Goal: Task Accomplishment & Management: Complete application form

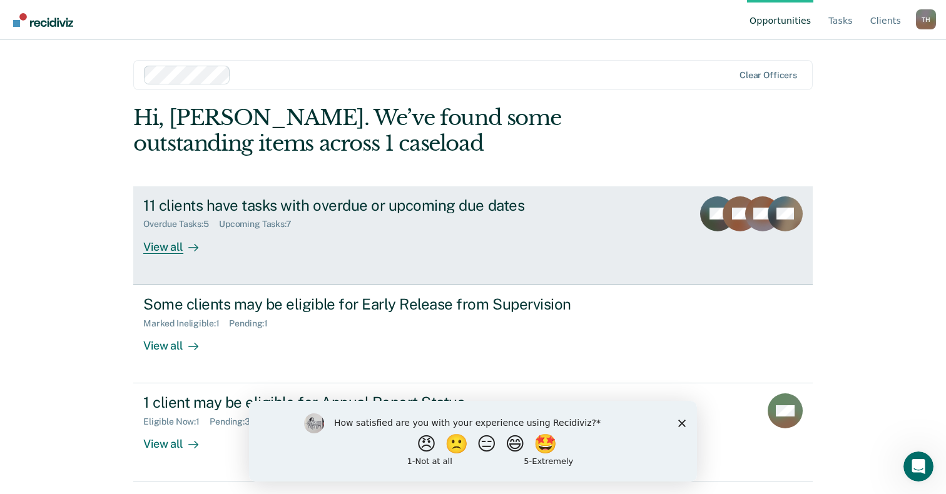
click at [202, 233] on div "View all" at bounding box center [178, 242] width 70 height 24
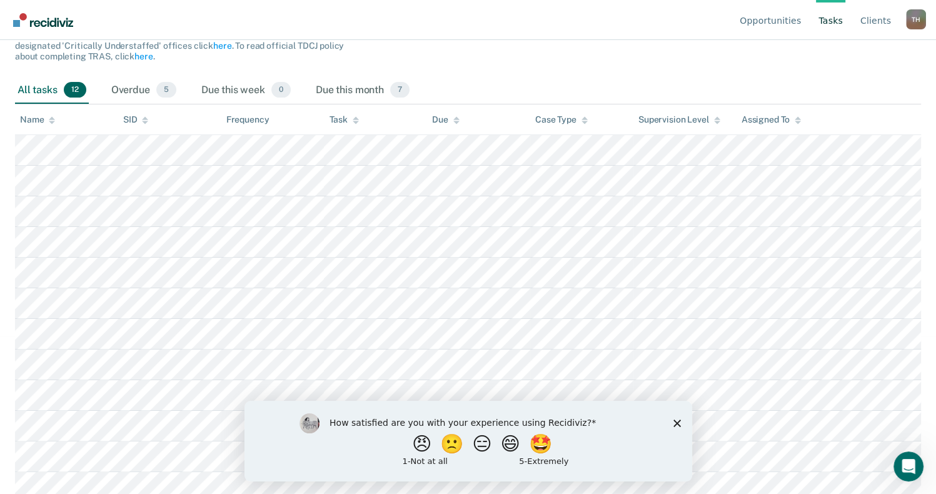
scroll to position [172, 0]
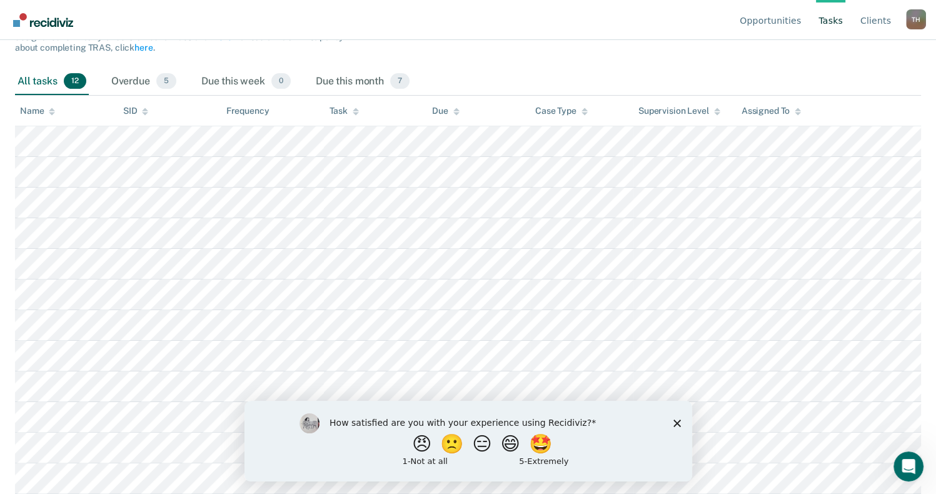
click at [674, 423] on icon "Close survey" at bounding box center [677, 423] width 8 height 8
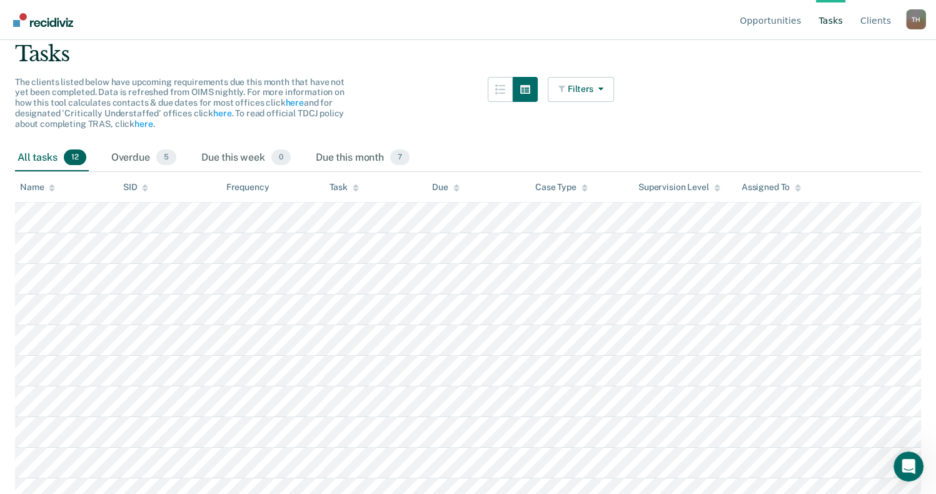
scroll to position [0, 0]
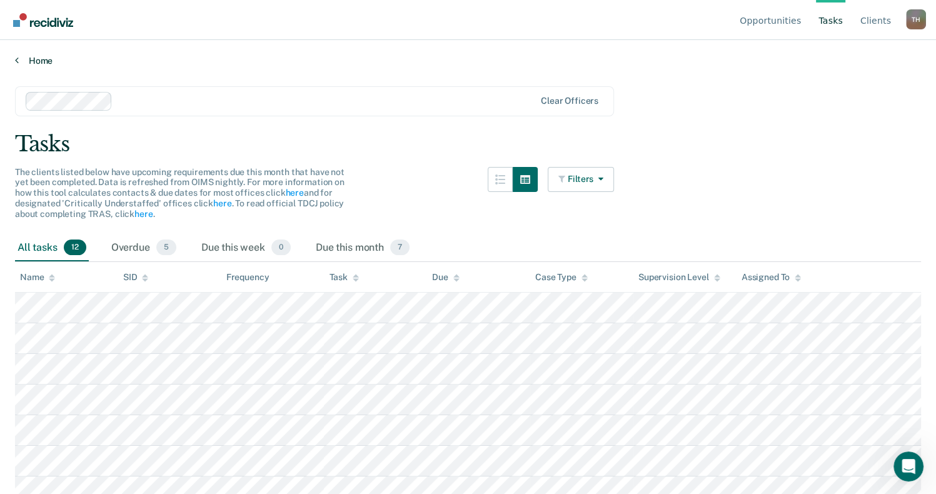
click at [40, 58] on link "Home" at bounding box center [468, 60] width 906 height 11
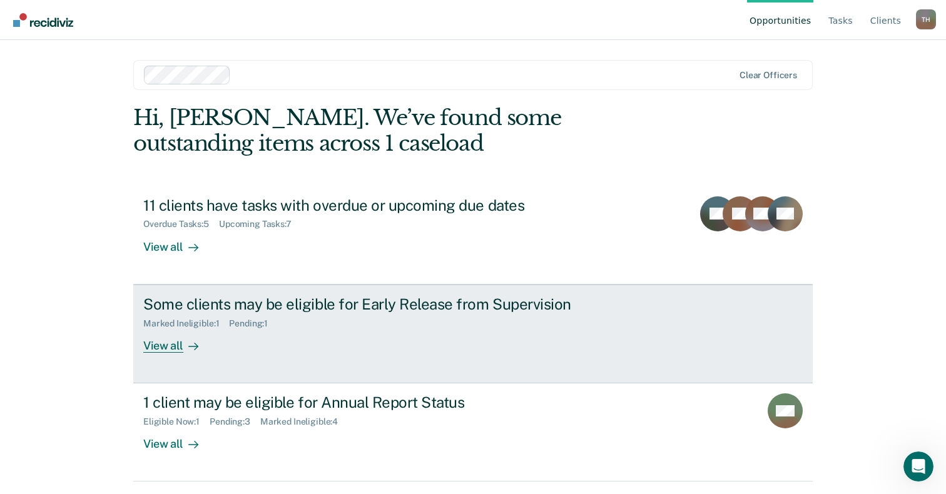
click at [292, 318] on div "Marked Ineligible : 1 Pending : 1" at bounding box center [362, 321] width 439 height 16
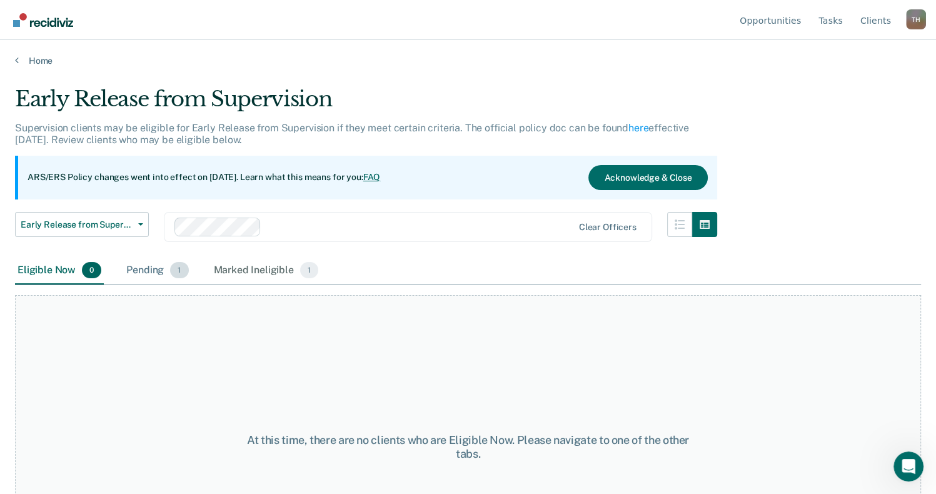
click at [165, 269] on div "Pending 1" at bounding box center [157, 271] width 67 height 28
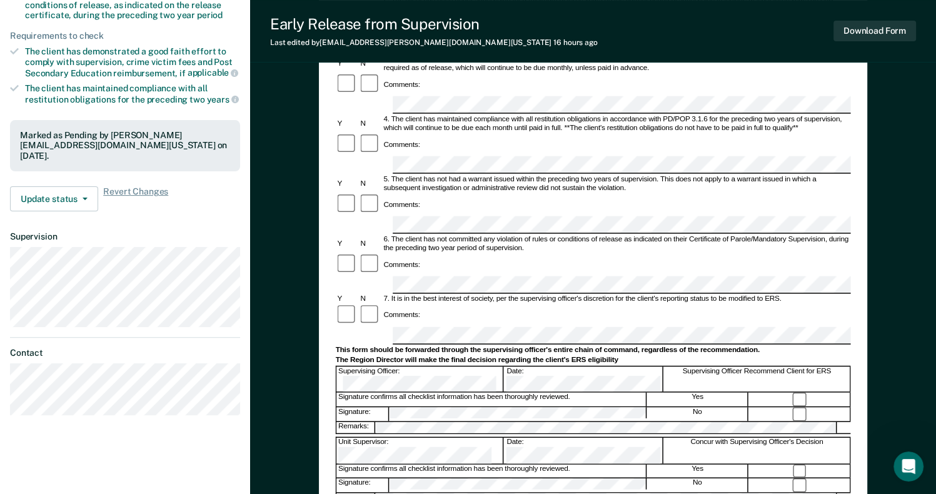
scroll to position [297, 0]
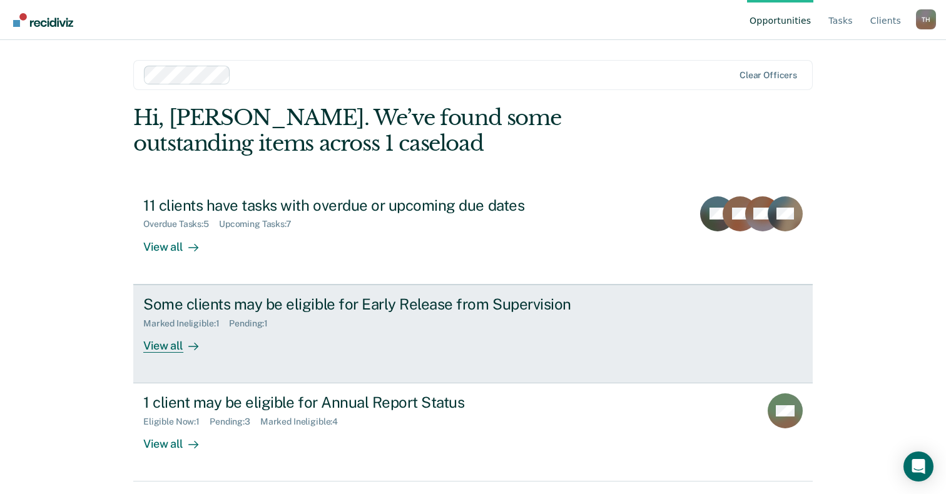
click at [477, 311] on div "Some clients may be eligible for Early Release from Supervision" at bounding box center [362, 304] width 439 height 18
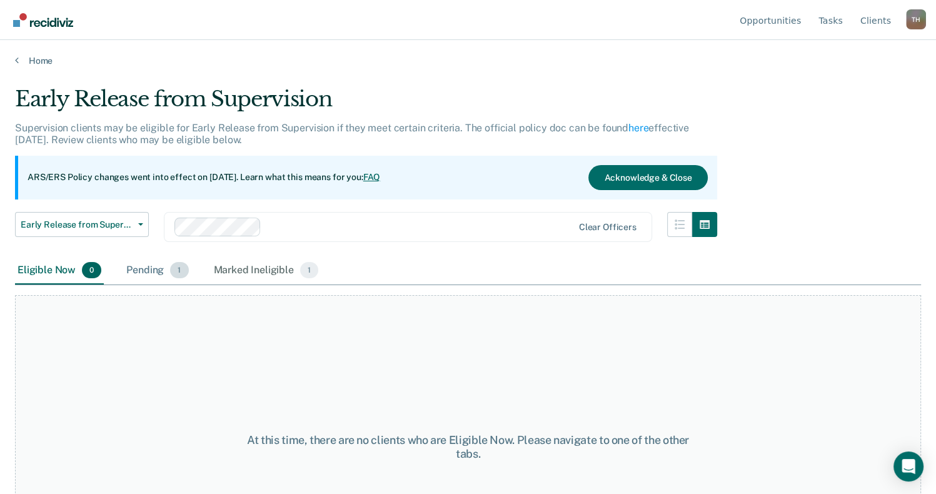
click at [148, 273] on div "Pending 1" at bounding box center [157, 271] width 67 height 28
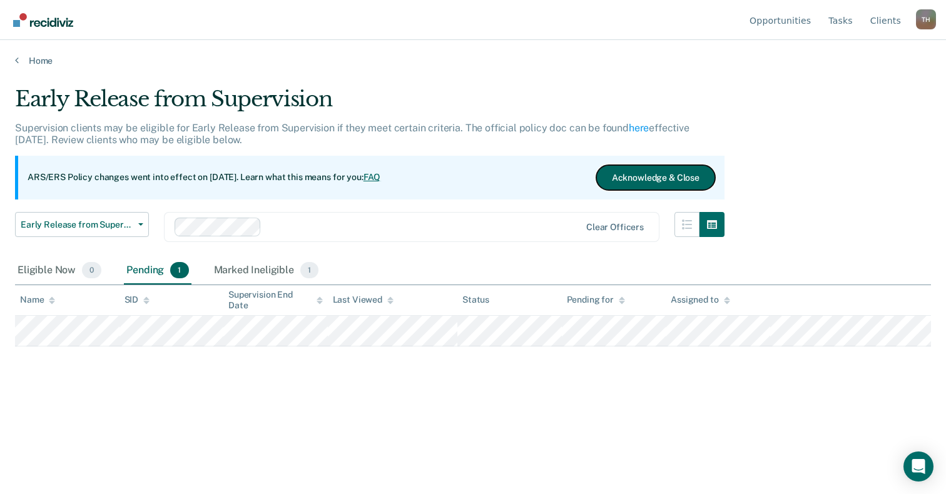
click at [688, 175] on button "Acknowledge & Close" at bounding box center [655, 177] width 119 height 25
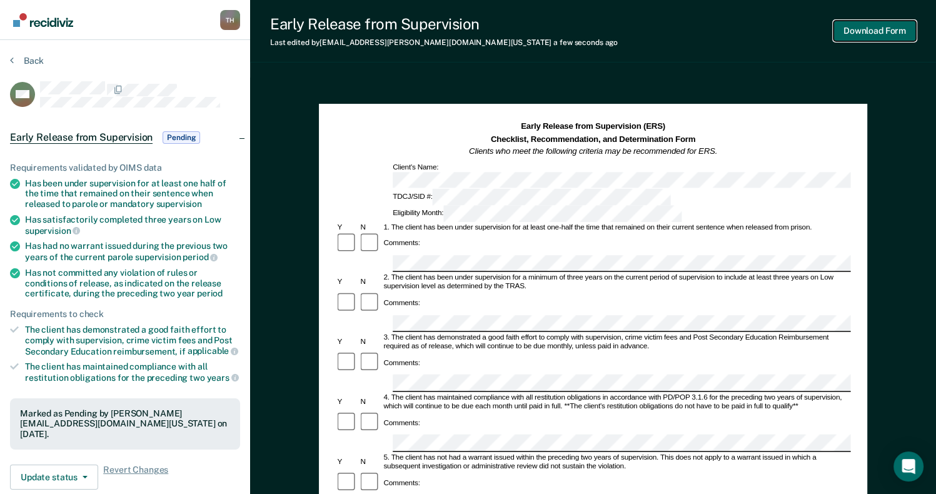
click at [868, 32] on button "Download Form" at bounding box center [875, 31] width 83 height 21
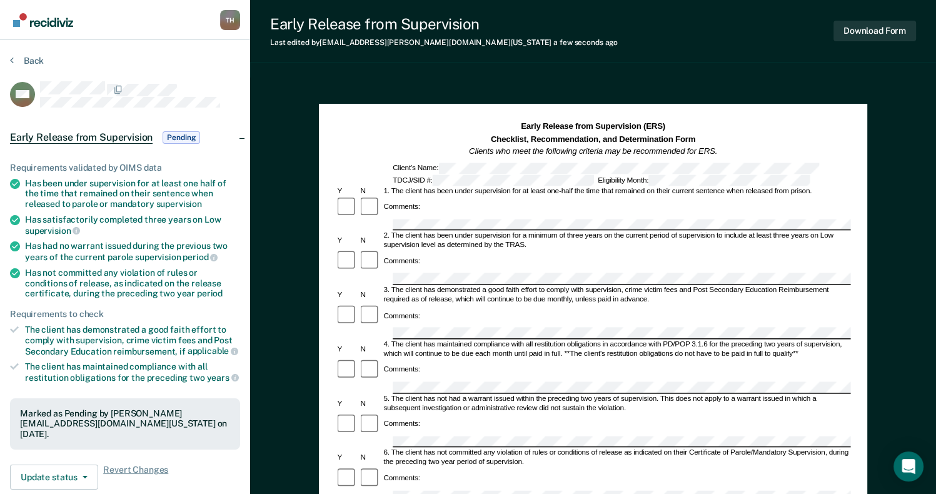
click at [910, 162] on div "Early Release from Supervision (ERS) Checklist, Recommendation, and Determinati…" at bounding box center [593, 497] width 686 height 839
click at [23, 58] on button "Back" at bounding box center [27, 60] width 34 height 11
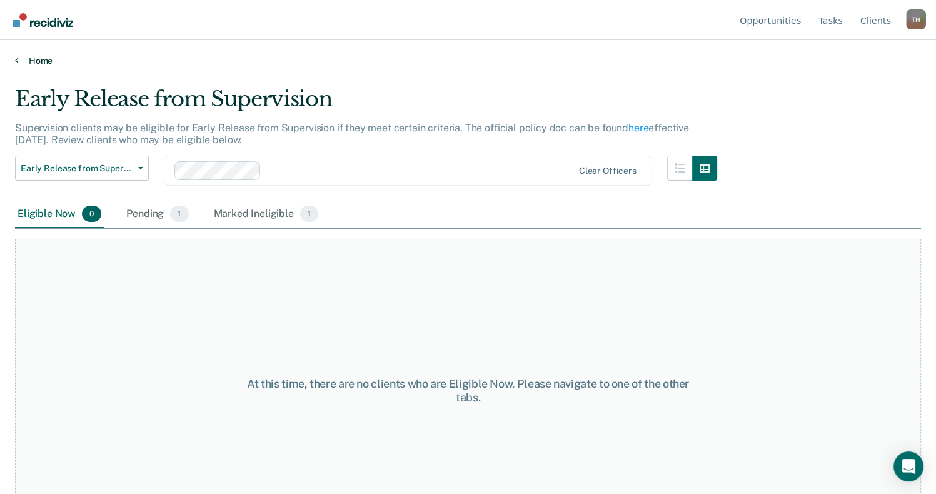
click at [47, 56] on link "Home" at bounding box center [468, 60] width 906 height 11
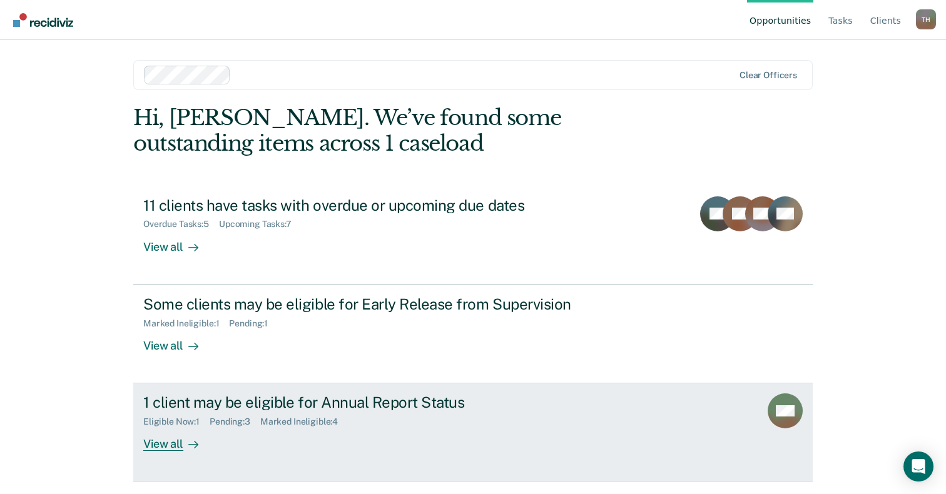
click at [200, 400] on div "1 client may be eligible for Annual Report Status" at bounding box center [362, 402] width 439 height 18
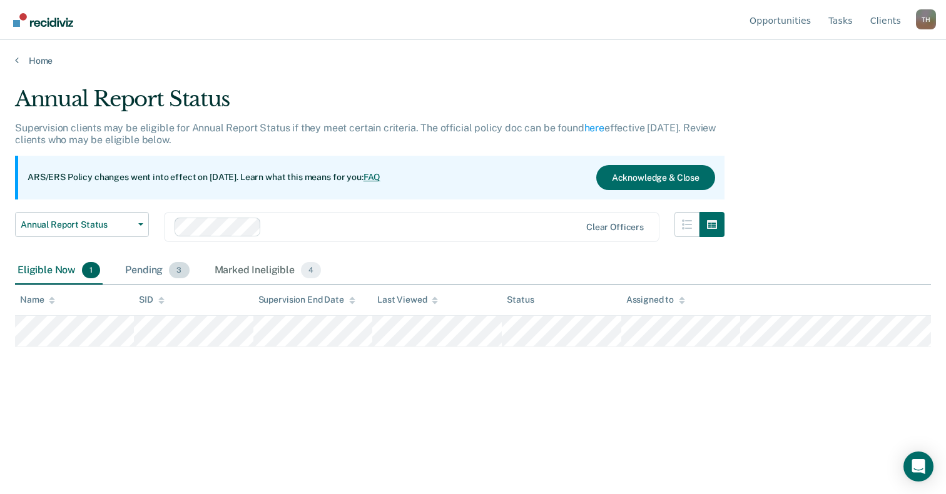
click at [150, 275] on div "Pending 3" at bounding box center [157, 271] width 69 height 28
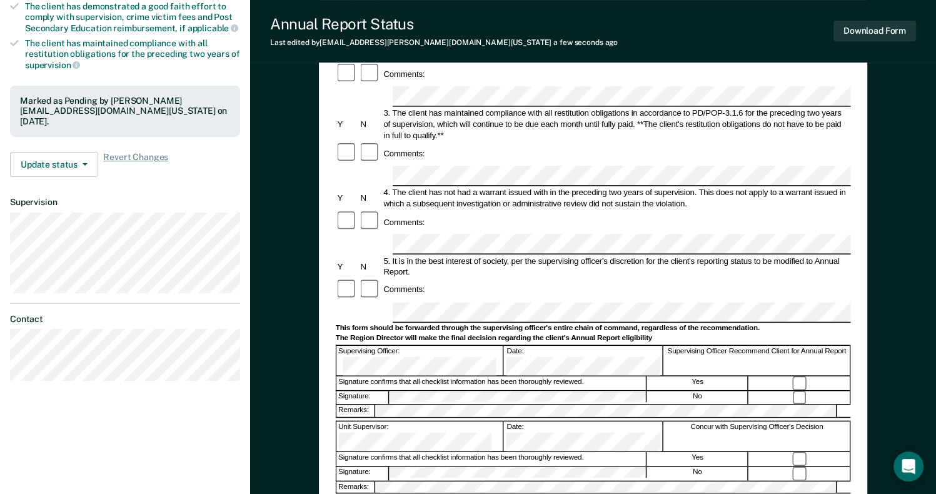
scroll to position [313, 0]
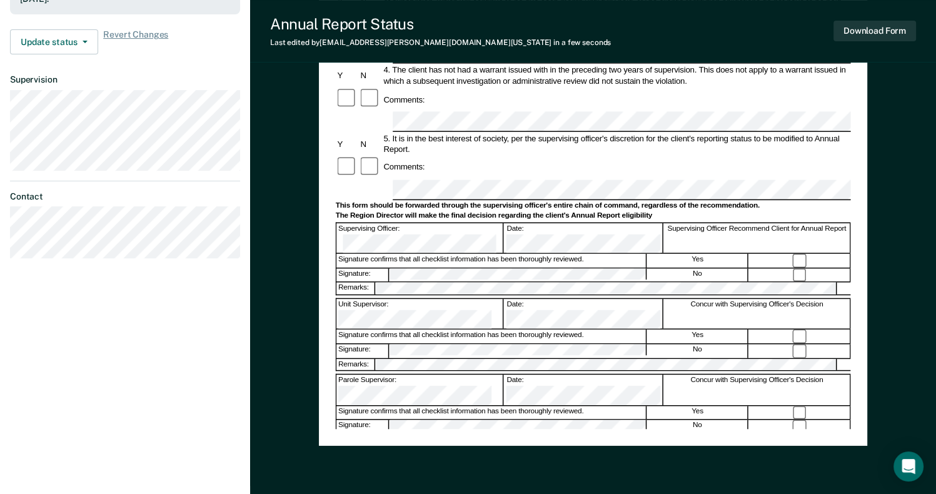
scroll to position [375, 0]
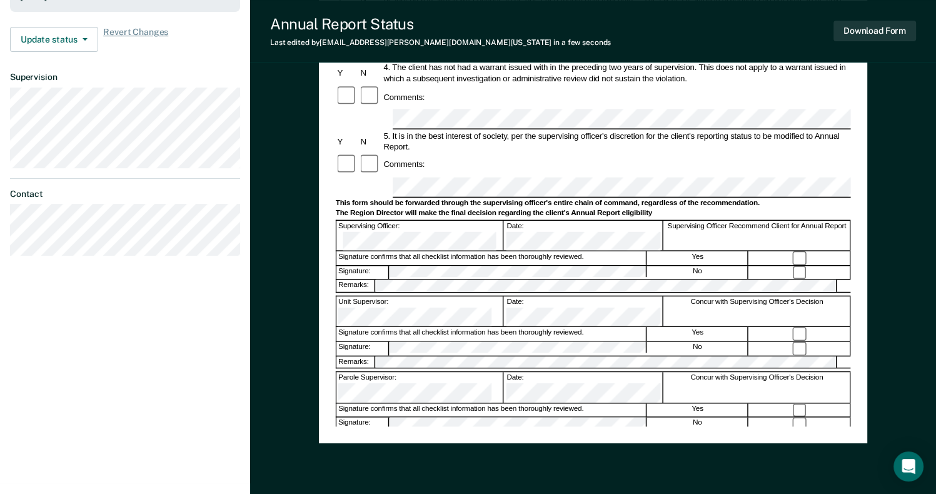
click at [874, 470] on div "Annual Reporting Checklist, Recommendation, and Determination Form Clients who …" at bounding box center [593, 121] width 686 height 839
click at [884, 27] on button "Download Form" at bounding box center [875, 31] width 83 height 21
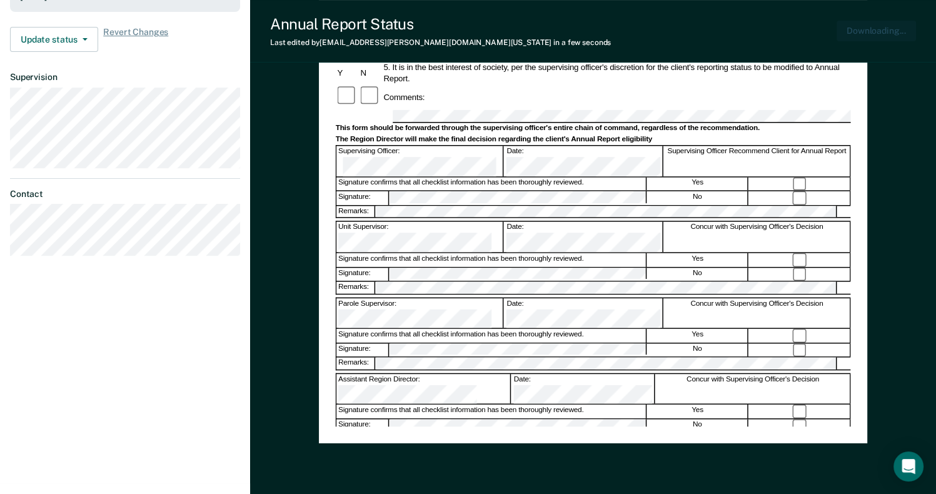
scroll to position [0, 0]
click at [906, 396] on div "Annual Reporting Checklist, Recommendation, and Determination Form Clients who …" at bounding box center [593, 121] width 686 height 839
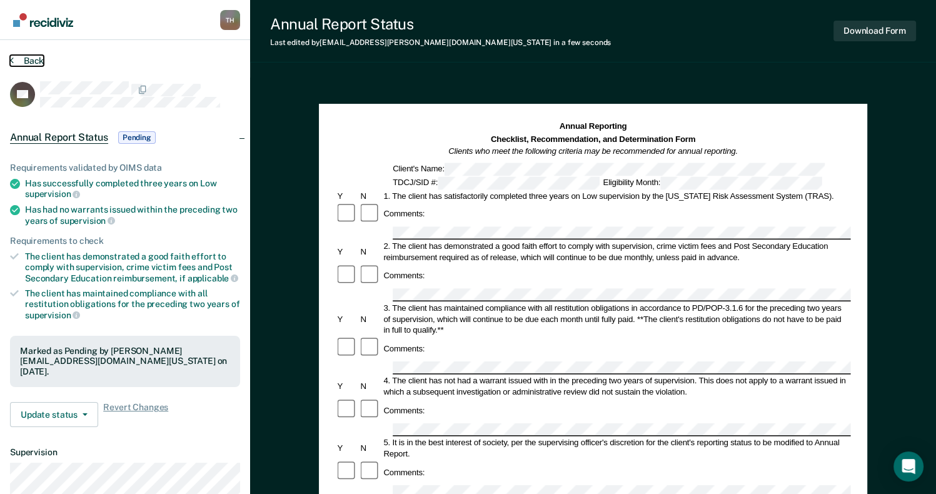
click at [24, 56] on button "Back" at bounding box center [27, 60] width 34 height 11
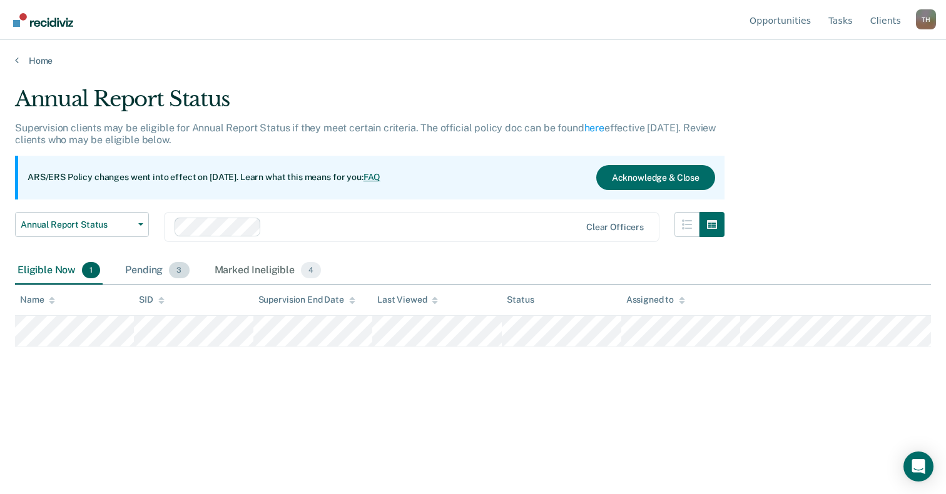
click at [143, 270] on div "Pending 3" at bounding box center [157, 271] width 69 height 28
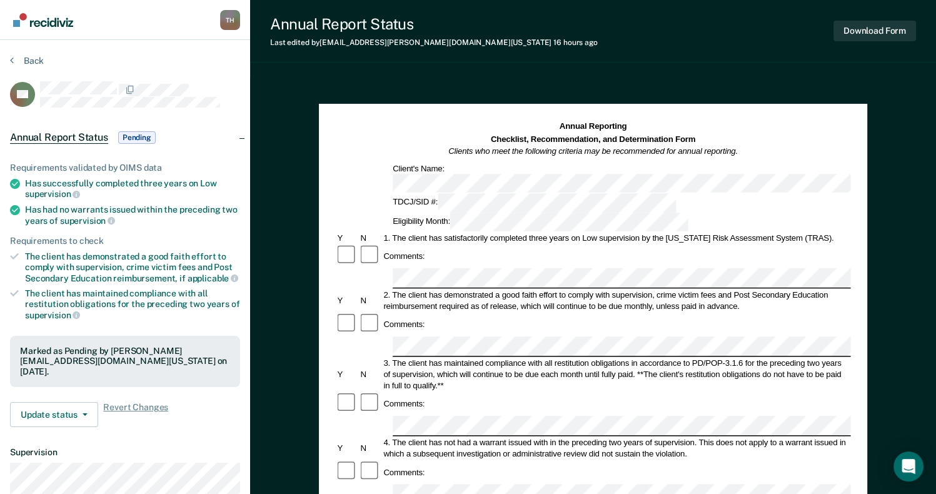
click at [878, 41] on div "Download Form" at bounding box center [875, 31] width 83 height 32
click at [876, 33] on button "Download Form" at bounding box center [875, 31] width 83 height 21
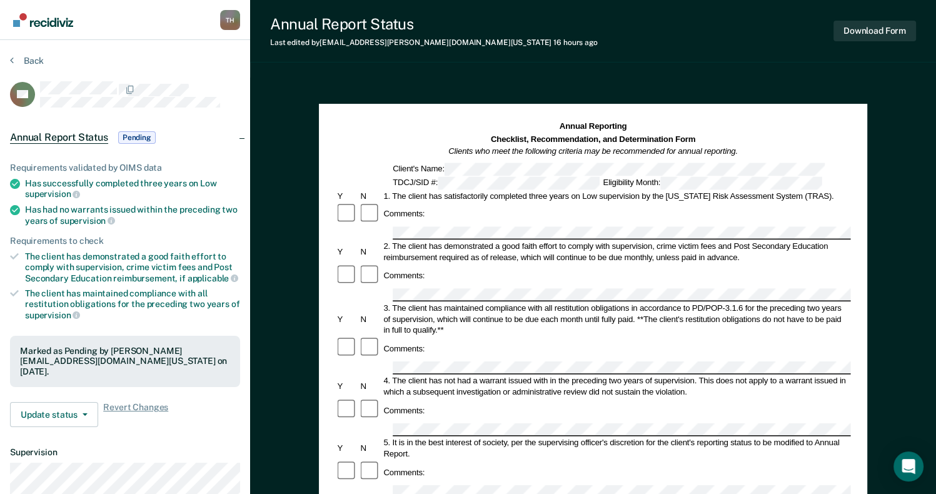
click at [898, 233] on div "Annual Reporting Checklist, Recommendation, and Determination Form Clients who …" at bounding box center [593, 497] width 686 height 839
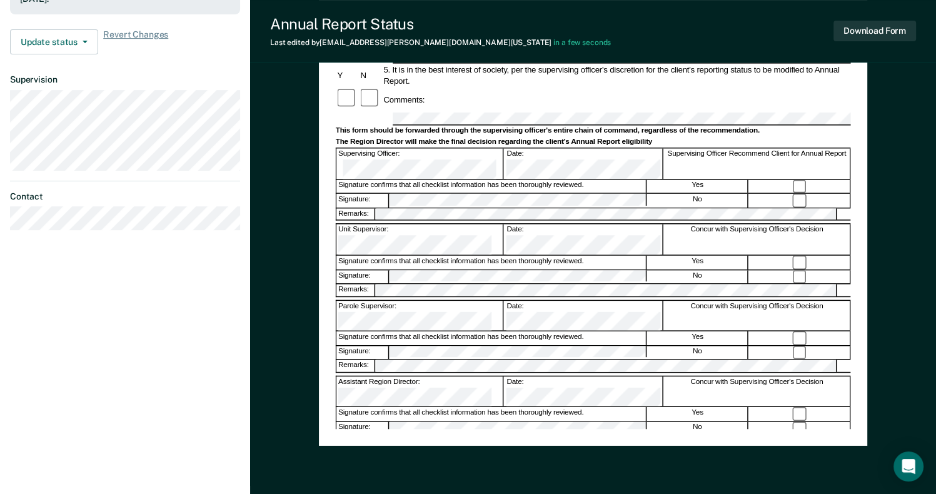
scroll to position [375, 0]
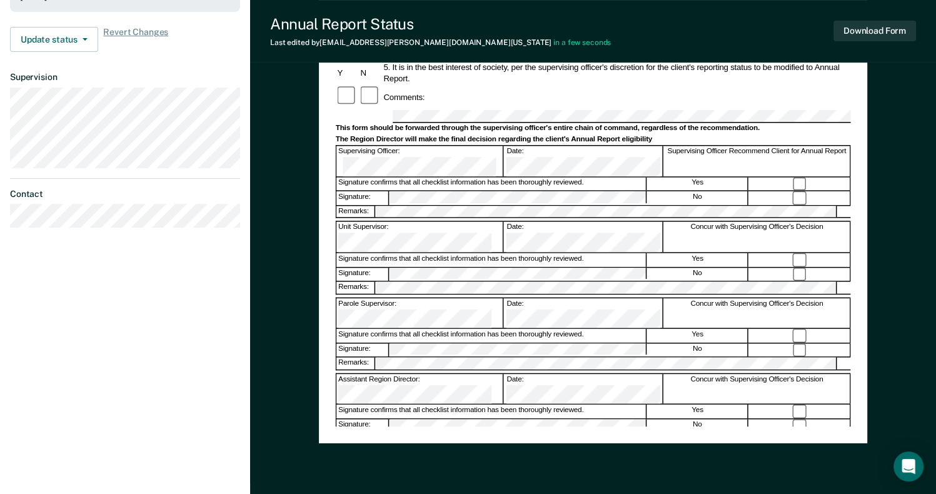
click at [445, 374] on div "Assistant Region Director:" at bounding box center [420, 389] width 168 height 30
click at [871, 29] on button "Download Form" at bounding box center [875, 31] width 83 height 21
click at [890, 250] on div "Annual Reporting Checklist, Recommendation, and Determination Form Clients who …" at bounding box center [593, 121] width 686 height 839
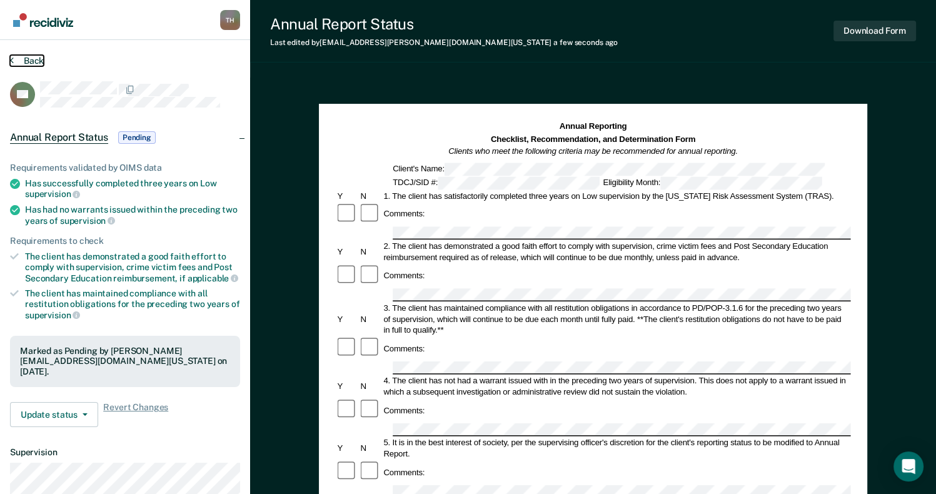
click at [28, 61] on button "Back" at bounding box center [27, 60] width 34 height 11
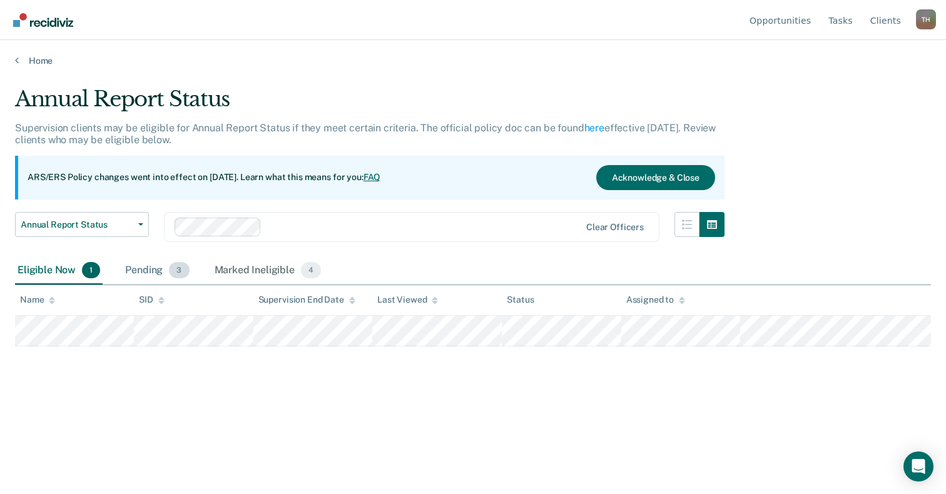
click at [139, 265] on div "Pending 3" at bounding box center [157, 271] width 69 height 28
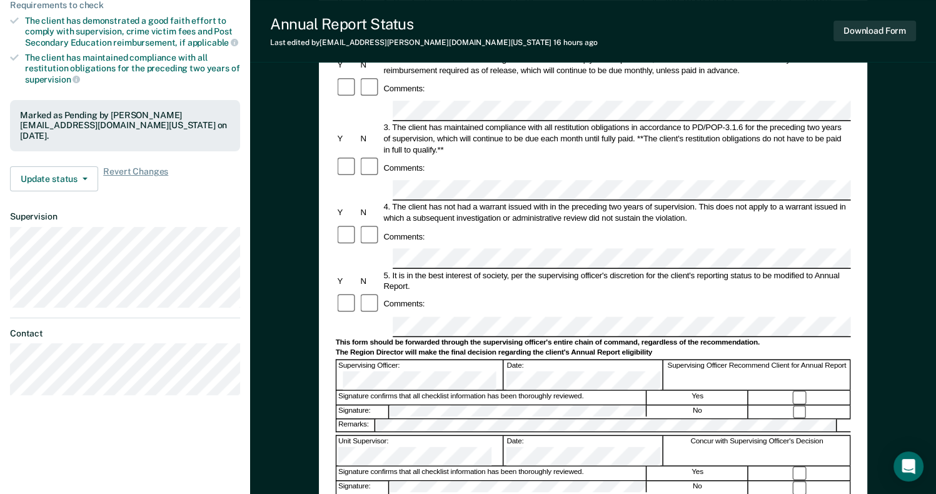
scroll to position [250, 0]
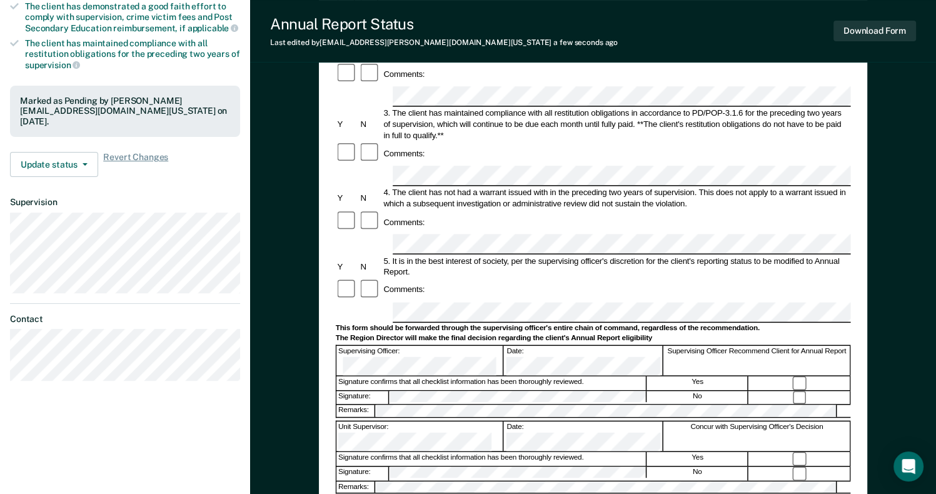
click at [798, 452] on div at bounding box center [799, 459] width 101 height 14
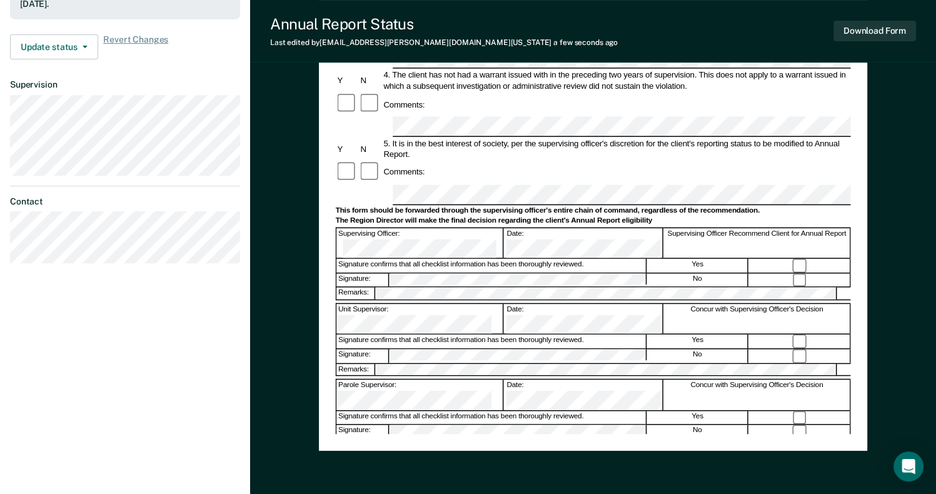
scroll to position [375, 0]
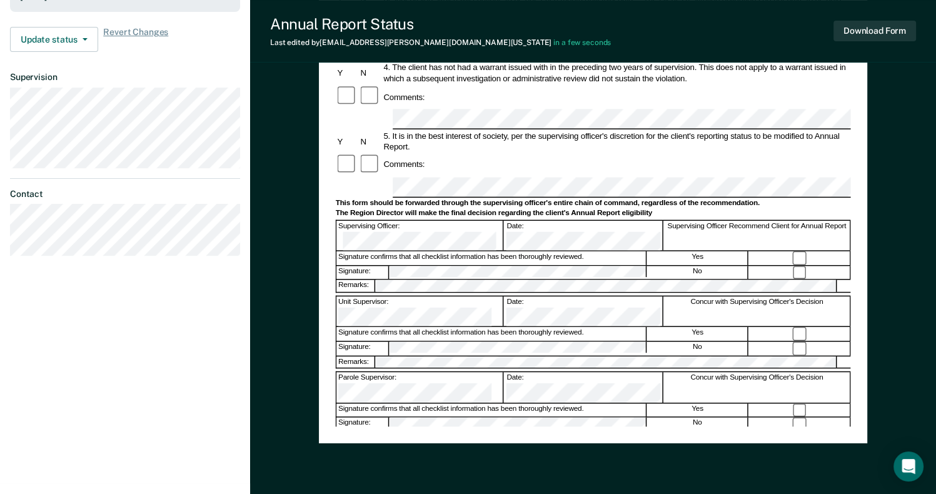
click at [448, 448] on div "Assistant Region Director:" at bounding box center [420, 463] width 168 height 30
click at [443, 448] on div "Assistant Region Director:" at bounding box center [420, 463] width 168 height 30
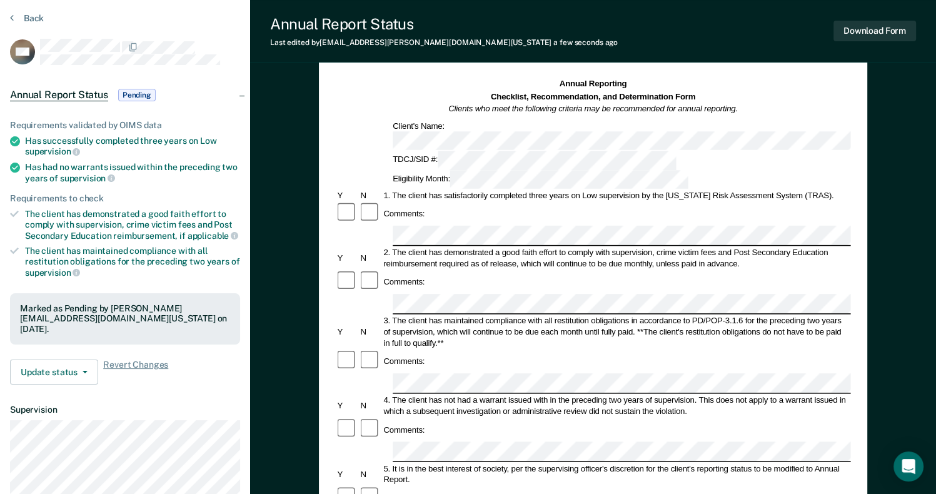
scroll to position [0, 0]
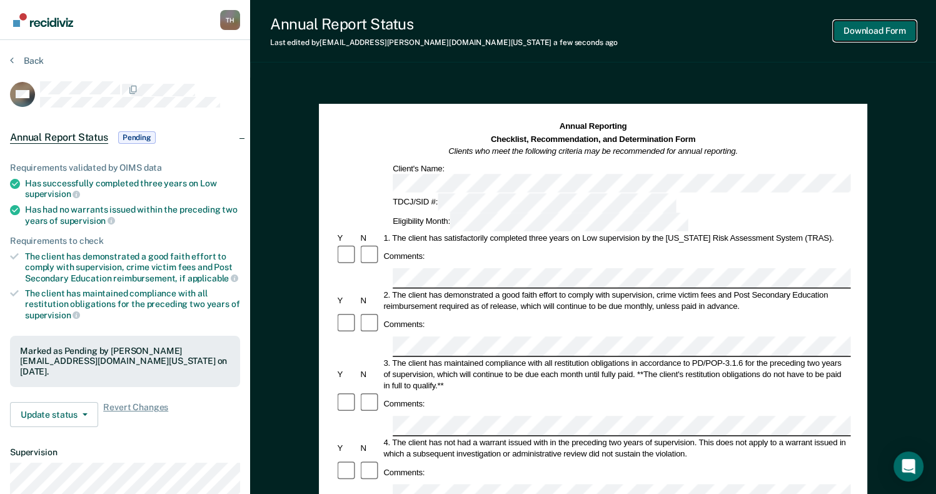
click at [896, 28] on button "Download Form" at bounding box center [875, 31] width 83 height 21
